Goal: Task Accomplishment & Management: Complete application form

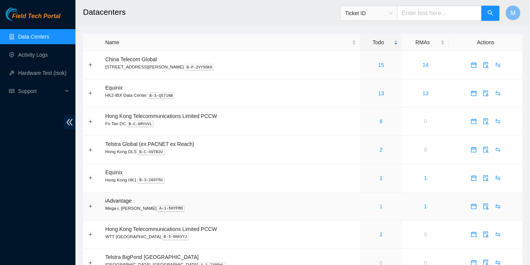
click at [380, 208] on link "1" at bounding box center [381, 206] width 3 height 6
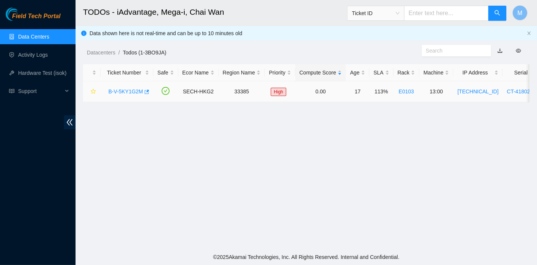
click at [119, 89] on link "B-V-5KY1G2M" at bounding box center [125, 91] width 35 height 6
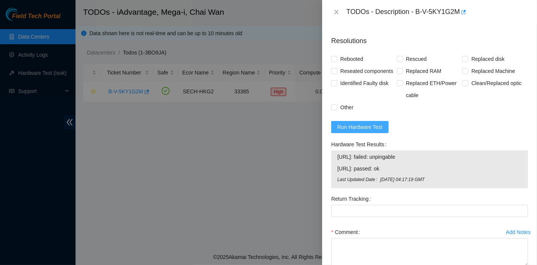
click at [347, 133] on button "Run Hardware Test" at bounding box center [359, 127] width 57 height 12
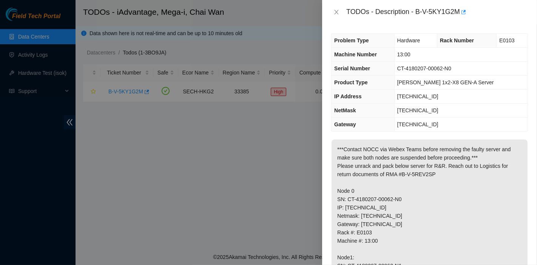
click at [491, 114] on td "255.255.255.240" at bounding box center [460, 110] width 133 height 14
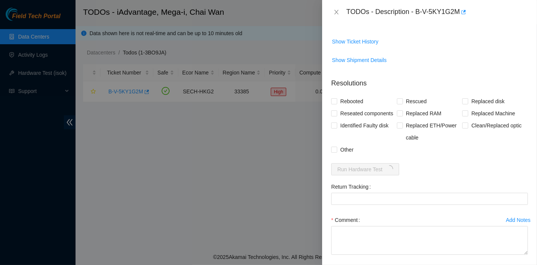
scroll to position [293, 0]
click at [336, 9] on icon "close" at bounding box center [336, 12] width 6 height 6
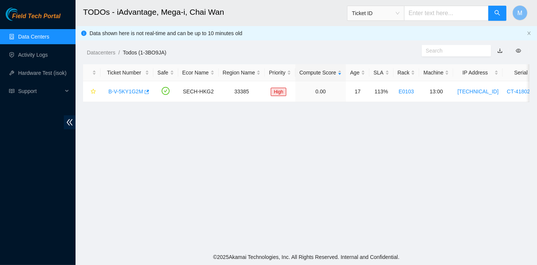
scroll to position [234, 0]
click at [124, 91] on link "B-V-5KY1G2M" at bounding box center [125, 91] width 35 height 6
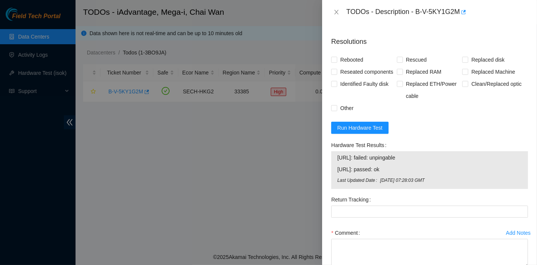
scroll to position [335, 0]
click at [335, 13] on icon "close" at bounding box center [336, 12] width 4 height 5
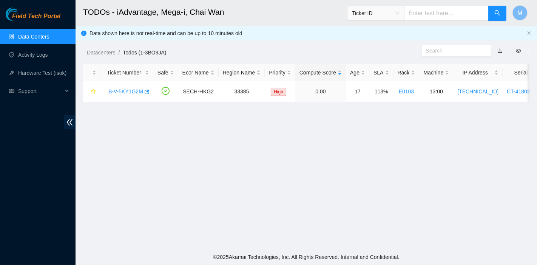
scroll to position [194, 0]
click at [95, 47] on div "Datacenters / Todos (1-3BO9JA) /" at bounding box center [249, 35] width 346 height 42
click at [97, 53] on link "Datacenters" at bounding box center [101, 52] width 28 height 6
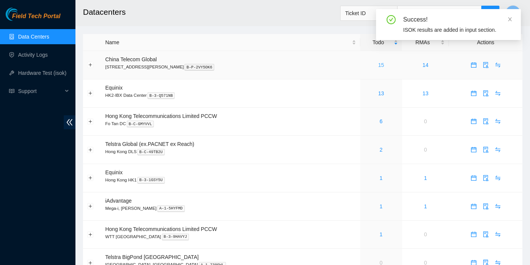
click at [379, 66] on link "15" at bounding box center [382, 65] width 6 height 6
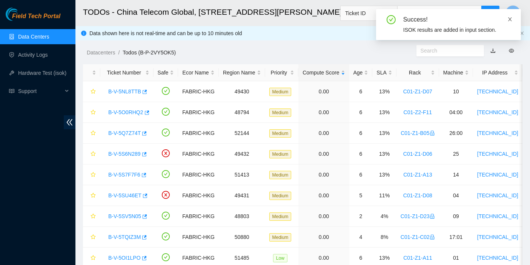
click at [509, 19] on icon "close" at bounding box center [510, 19] width 5 height 5
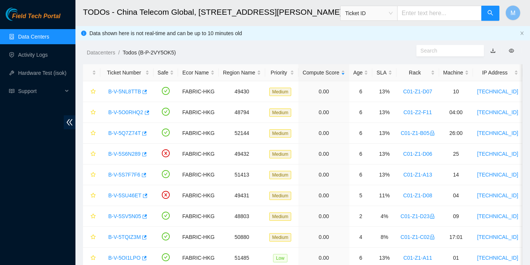
click at [94, 48] on div "Datacenters / Todos (B-P-2VY5OK5) /" at bounding box center [246, 35] width 341 height 42
click at [92, 54] on link "Datacenters" at bounding box center [101, 52] width 28 height 6
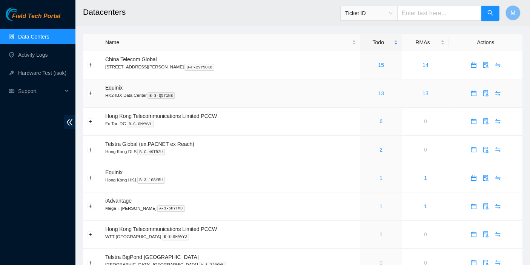
click at [379, 92] on link "13" at bounding box center [382, 93] width 6 height 6
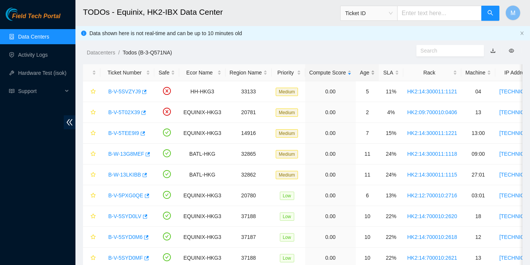
click at [361, 68] on div "Age" at bounding box center [367, 72] width 15 height 8
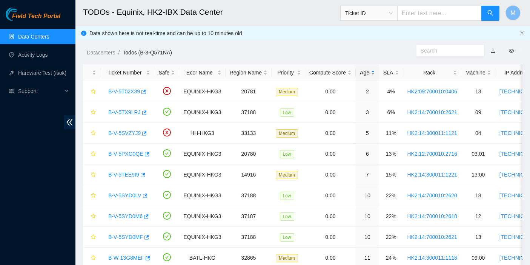
click at [364, 71] on div "Age" at bounding box center [367, 72] width 15 height 8
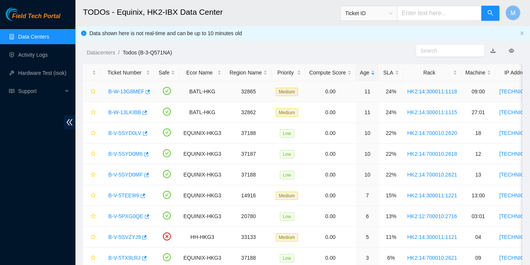
click at [126, 90] on link "B-W-13G8MEF" at bounding box center [126, 91] width 36 height 6
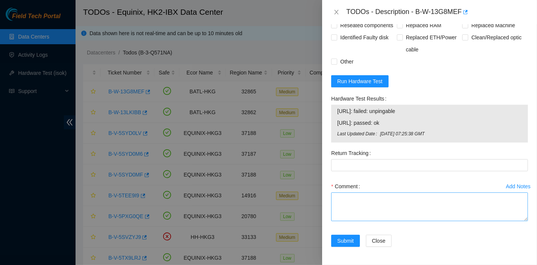
scroll to position [408, 0]
click at [377, 194] on textarea "Comment" at bounding box center [429, 206] width 197 height 29
paste textarea "Dead, no com, no LED, rescue stick keeps red"
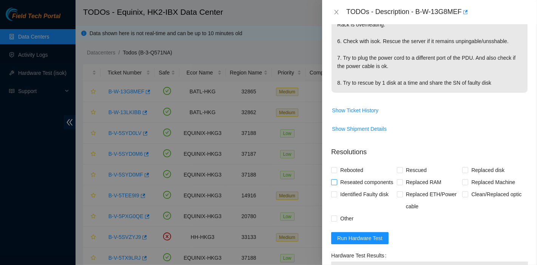
type textarea "Dead, no com, no LED, rescue stick keeps red"
click at [356, 179] on span "Reseated components" at bounding box center [366, 182] width 59 height 12
click at [336, 179] on input "Reseated components" at bounding box center [333, 181] width 5 height 5
checkbox input "true"
click at [354, 171] on span "Rebooted" at bounding box center [351, 170] width 29 height 12
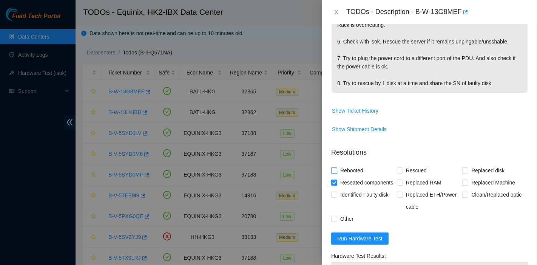
click at [336, 171] on input "Rebooted" at bounding box center [333, 169] width 5 height 5
checkbox input "true"
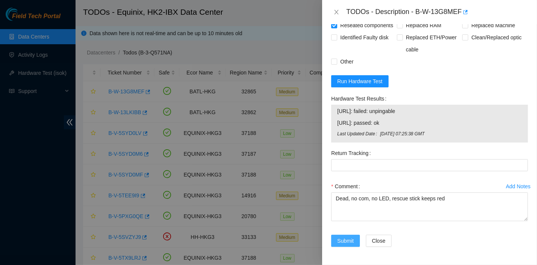
click at [345, 239] on span "Submit" at bounding box center [345, 240] width 17 height 8
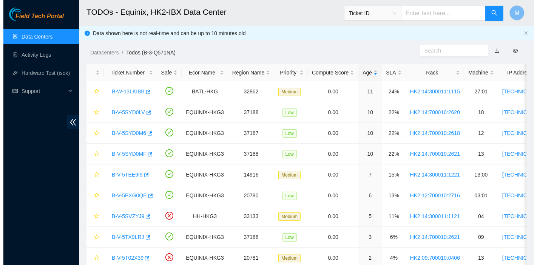
scroll to position [204, 0]
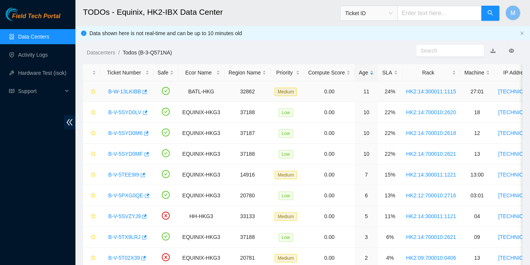
click at [129, 92] on link "B-W-13LKIBB" at bounding box center [124, 91] width 33 height 6
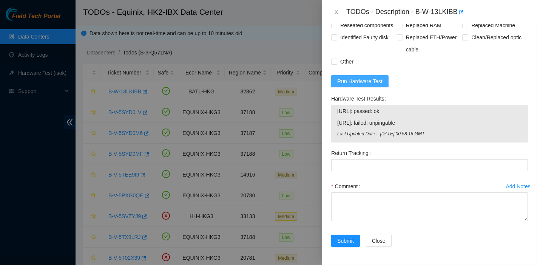
click at [361, 83] on span "Run Hardware Test" at bounding box center [359, 81] width 45 height 8
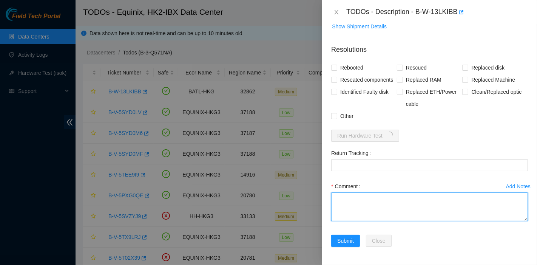
click at [374, 208] on textarea "Comment" at bounding box center [429, 206] width 197 height 29
paste textarea "Dead, no com, no LED, rescue stick keeps red"
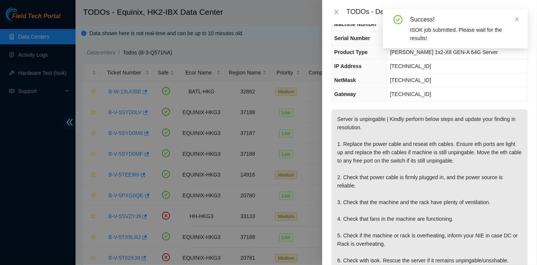
scroll to position [0, 0]
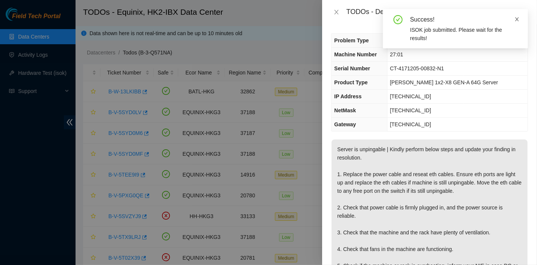
type textarea "Dead, no com, no LED, rescue stick keeps red"
click at [517, 16] on span at bounding box center [516, 19] width 5 height 6
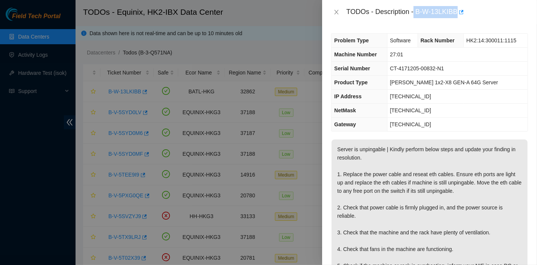
drag, startPoint x: 415, startPoint y: 11, endPoint x: 458, endPoint y: 19, distance: 44.6
click at [458, 19] on div "TODOs - Description - B-W-13LKIBB" at bounding box center [429, 12] width 215 height 24
copy div "B-W-13LKIBB"
click at [36, 225] on div at bounding box center [268, 132] width 537 height 265
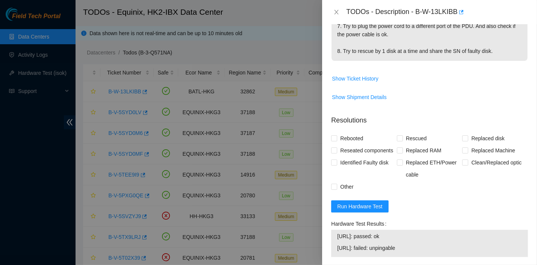
scroll to position [280, 0]
drag, startPoint x: 417, startPoint y: 11, endPoint x: 458, endPoint y: 20, distance: 41.7
click at [458, 20] on div "TODOs - Description - B-W-13LKIBB" at bounding box center [429, 12] width 215 height 24
copy div "B-W-13LKIBB"
click at [475, 107] on td "Show Shipment Details" at bounding box center [429, 100] width 197 height 18
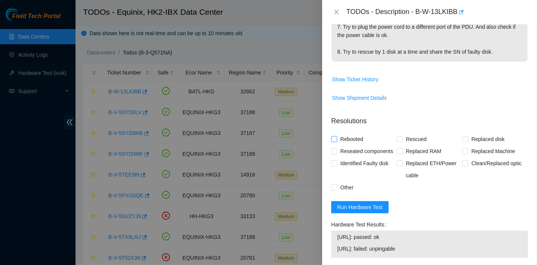
click at [344, 143] on span "Rebooted" at bounding box center [351, 139] width 29 height 12
click at [336, 141] on input "Rebooted" at bounding box center [333, 138] width 5 height 5
click at [344, 138] on span "Rebooted" at bounding box center [351, 139] width 29 height 12
click at [336, 138] on input "Rebooted" at bounding box center [333, 138] width 5 height 5
checkbox input "false"
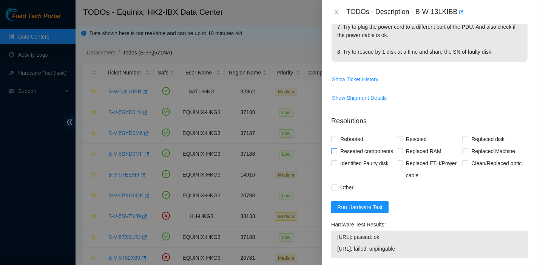
click at [354, 154] on span "Reseated components" at bounding box center [366, 151] width 59 height 12
click at [336, 153] on input "Reseated components" at bounding box center [333, 150] width 5 height 5
checkbox input "true"
click at [350, 140] on span "Rebooted" at bounding box center [351, 139] width 29 height 12
click at [336, 140] on input "Rebooted" at bounding box center [333, 138] width 5 height 5
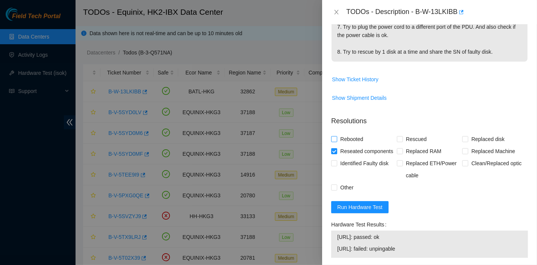
checkbox input "true"
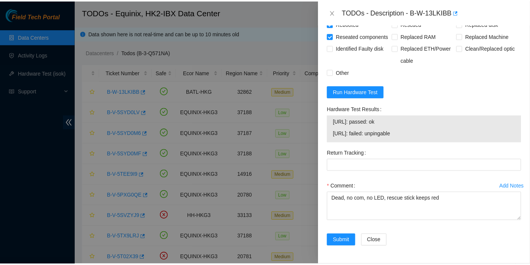
scroll to position [406, 0]
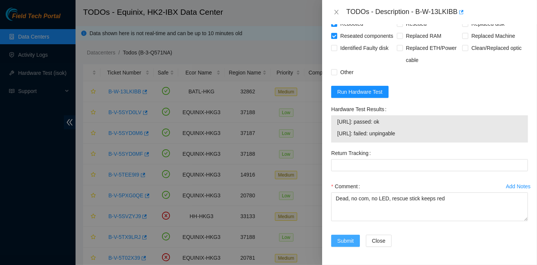
click at [345, 236] on button "Submit" at bounding box center [345, 240] width 29 height 12
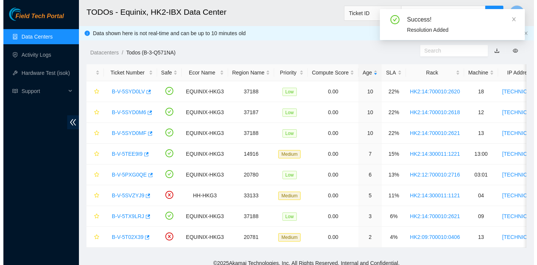
scroll to position [204, 0]
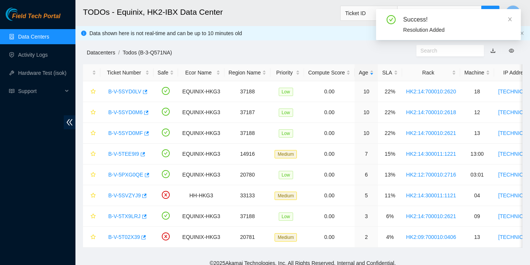
click at [110, 51] on link "Datacenters" at bounding box center [101, 52] width 28 height 6
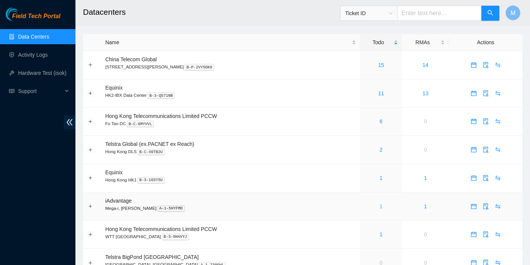
click at [380, 203] on link "1" at bounding box center [381, 206] width 3 height 6
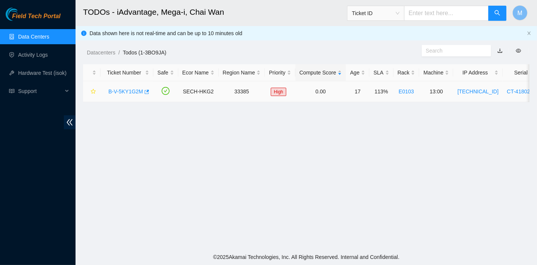
click at [120, 90] on link "B-V-5KY1G2M" at bounding box center [125, 91] width 35 height 6
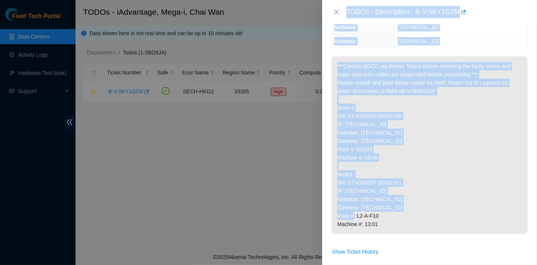
scroll to position [83, 0]
drag, startPoint x: 347, startPoint y: 14, endPoint x: 447, endPoint y: 218, distance: 226.9
click at [447, 218] on div "TODOs - Description - B-V-5KY1G2M Problem Type Hardware Rack Number E0103 Machi…" at bounding box center [429, 132] width 215 height 265
click at [422, 212] on p "***Contact NOCC via Webex Teams before removing the faulty server and make sure…" at bounding box center [429, 144] width 196 height 177
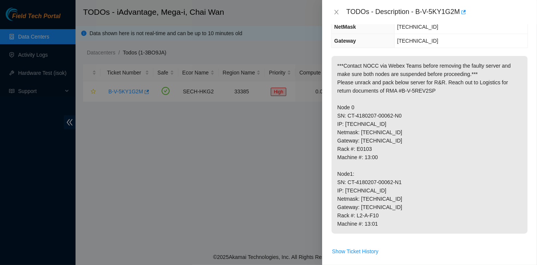
click at [386, 218] on p "***Contact NOCC via Webex Teams before removing the faulty server and make sure…" at bounding box center [429, 144] width 196 height 177
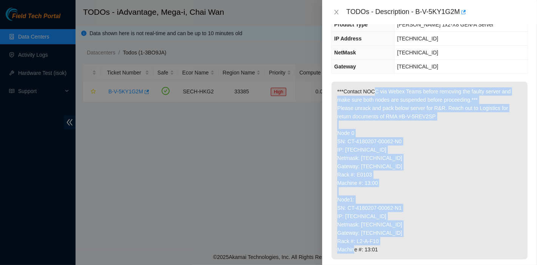
scroll to position [0, 0]
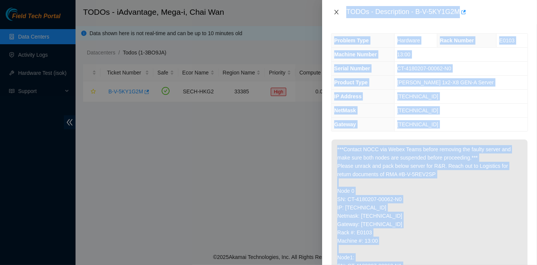
drag, startPoint x: 388, startPoint y: 216, endPoint x: 333, endPoint y: 13, distance: 210.1
click at [333, 13] on div "TODOs - Description - B-V-5KY1G2M Problem Type Hardware Rack Number E0103 Machi…" at bounding box center [429, 132] width 215 height 265
copy div "TODOs - Description - B-V-5KY1G2M Problem Type Hardware Rack Number E0103 Machi…"
click at [503, 169] on p "***Contact NOCC via Webex Teams before removing the faulty server and make sure…" at bounding box center [429, 227] width 196 height 177
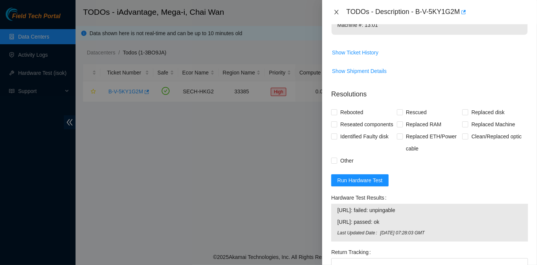
click at [337, 11] on icon "close" at bounding box center [336, 12] width 6 height 6
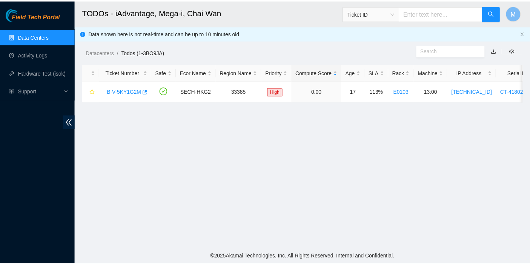
scroll to position [234, 0]
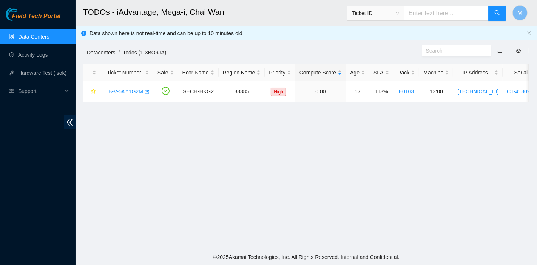
click at [105, 50] on link "Datacenters" at bounding box center [101, 52] width 28 height 6
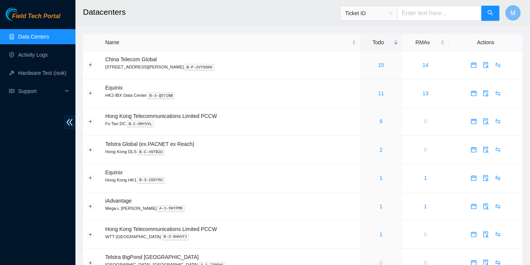
click at [514, 11] on span "M" at bounding box center [513, 12] width 5 height 9
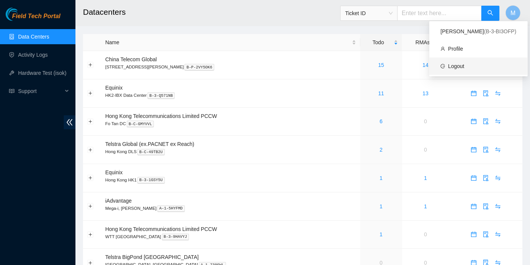
click at [465, 67] on link "Logout" at bounding box center [456, 66] width 16 height 6
